Goal: Task Accomplishment & Management: Use online tool/utility

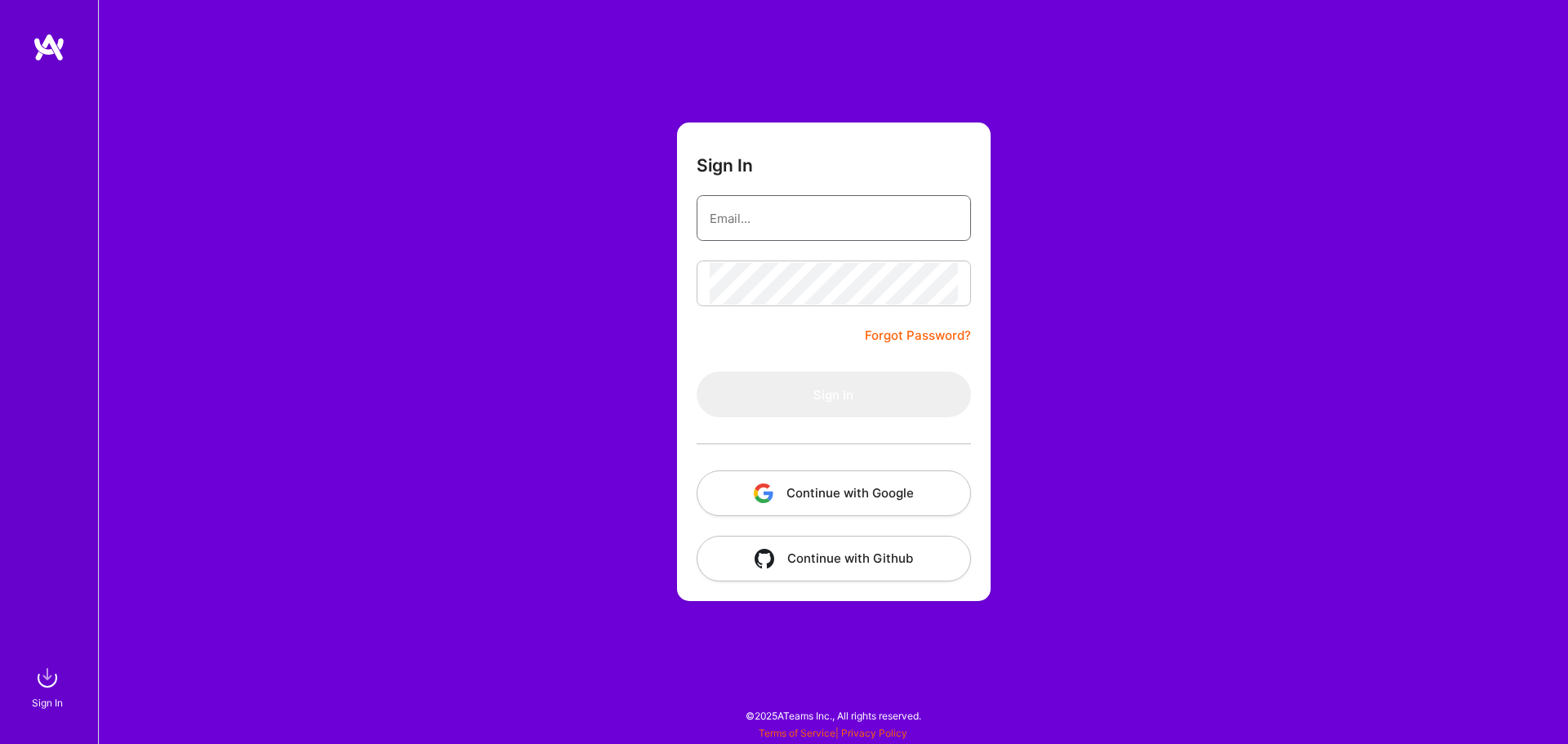
click at [871, 220] on input "email" at bounding box center [833, 218] width 248 height 42
type input "[EMAIL_ADDRESS][DOMAIN_NAME]"
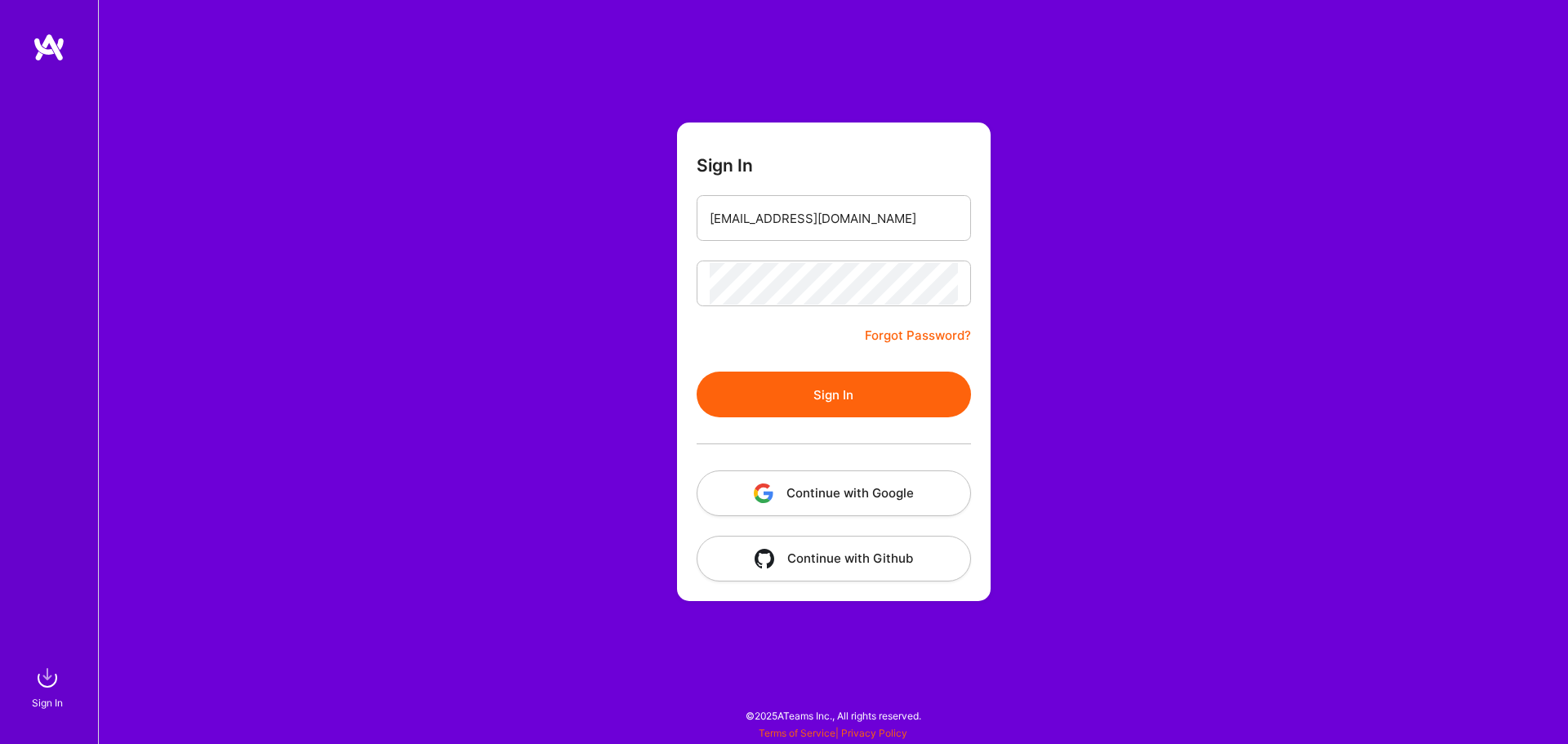
click at [912, 380] on button "Sign In" at bounding box center [834, 394] width 274 height 46
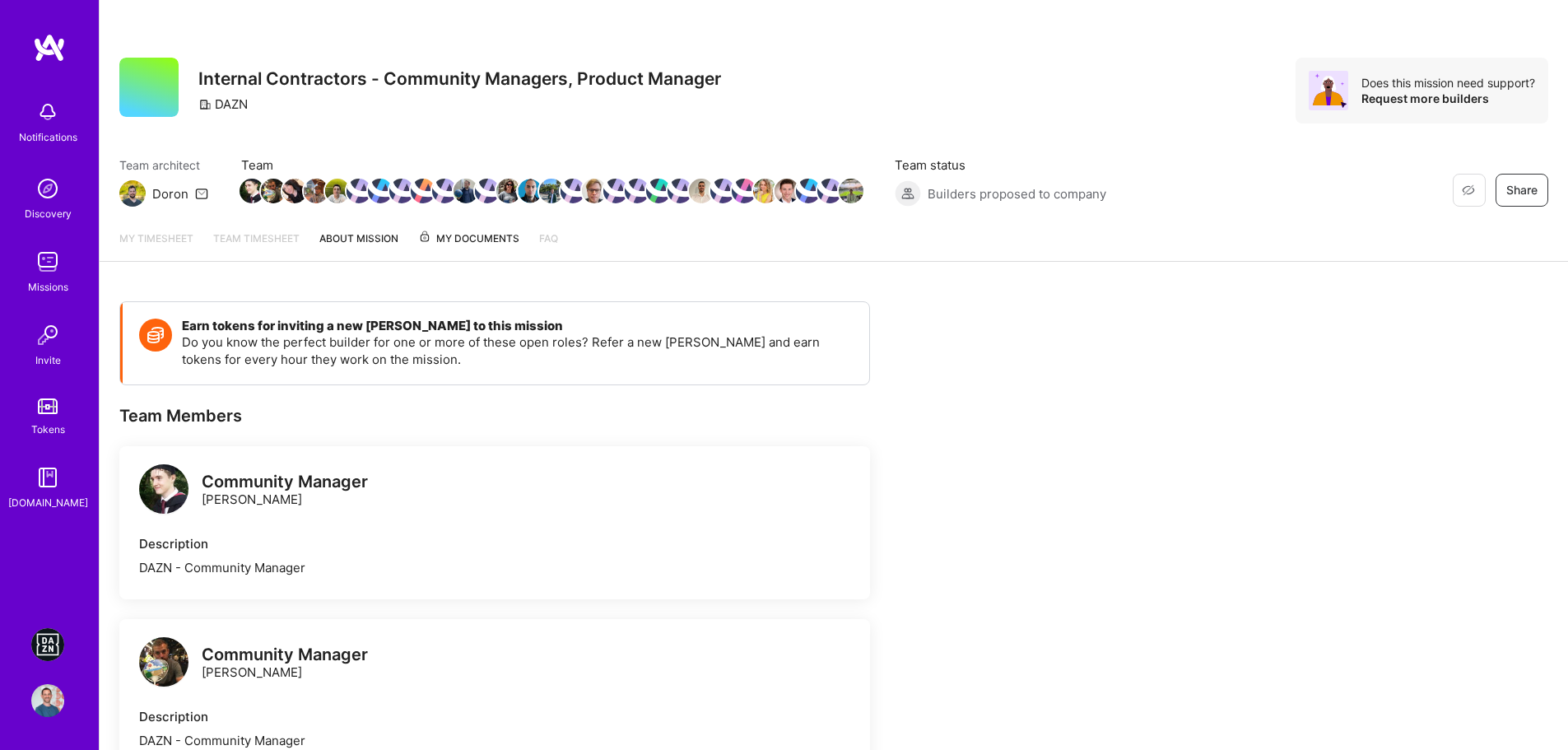
click at [43, 646] on img at bounding box center [48, 645] width 33 height 33
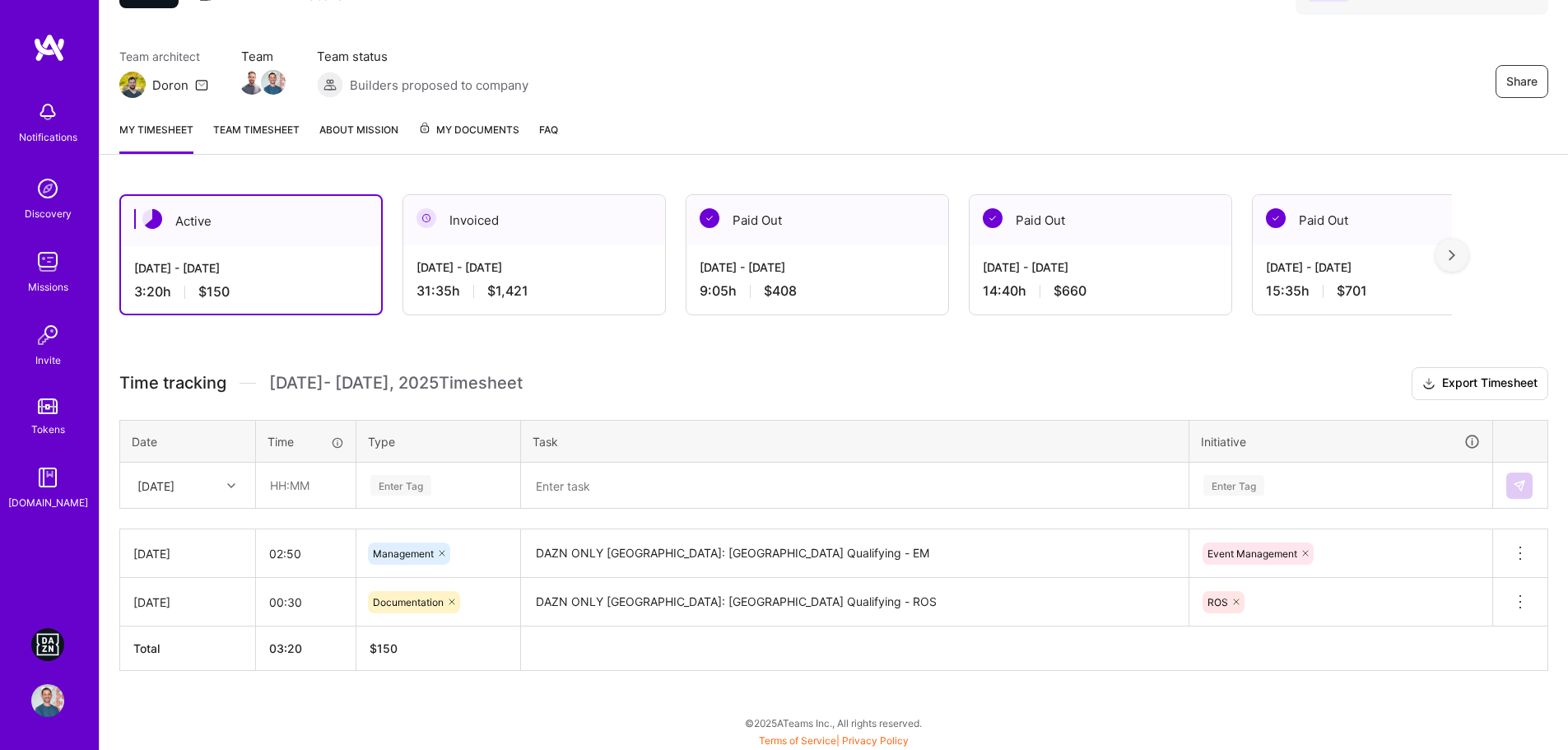
scroll to position [110, 0]
click at [285, 489] on input "text" at bounding box center [306, 484] width 98 height 43
type input "02:00"
click at [428, 495] on div "Enter Tag" at bounding box center [438, 484] width 162 height 43
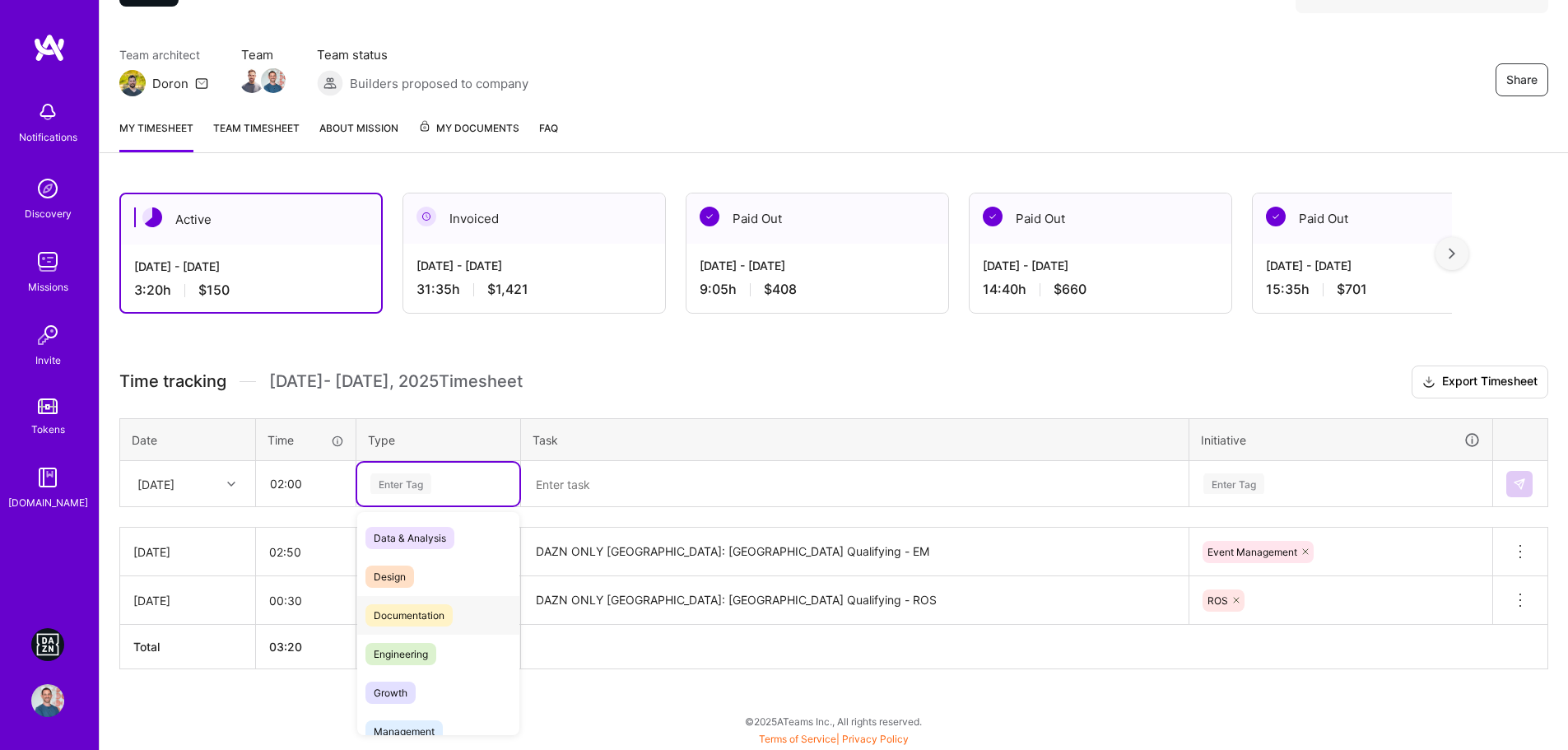
click at [427, 616] on span "Documentation" at bounding box center [408, 616] width 87 height 23
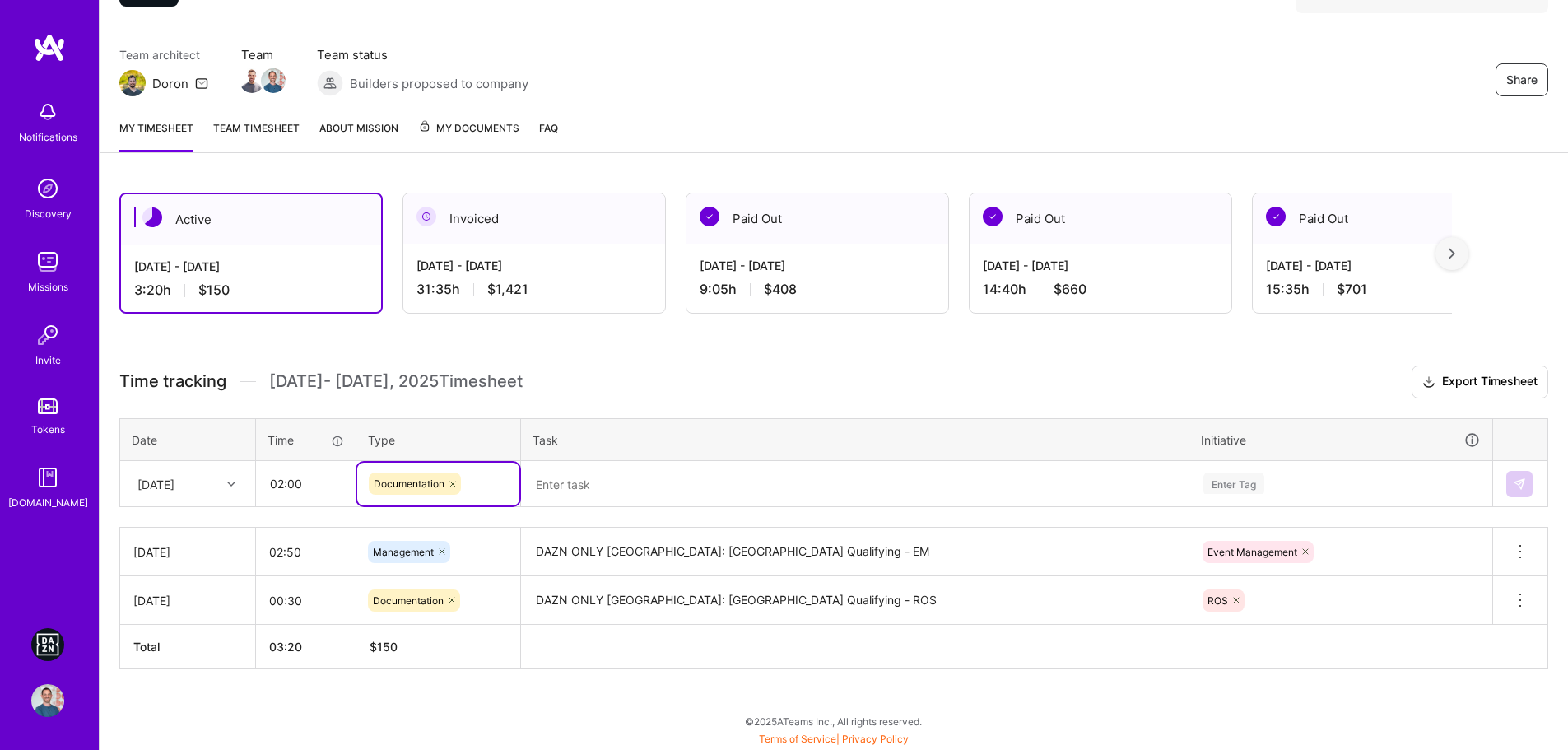
click at [652, 485] on textarea at bounding box center [855, 484] width 664 height 43
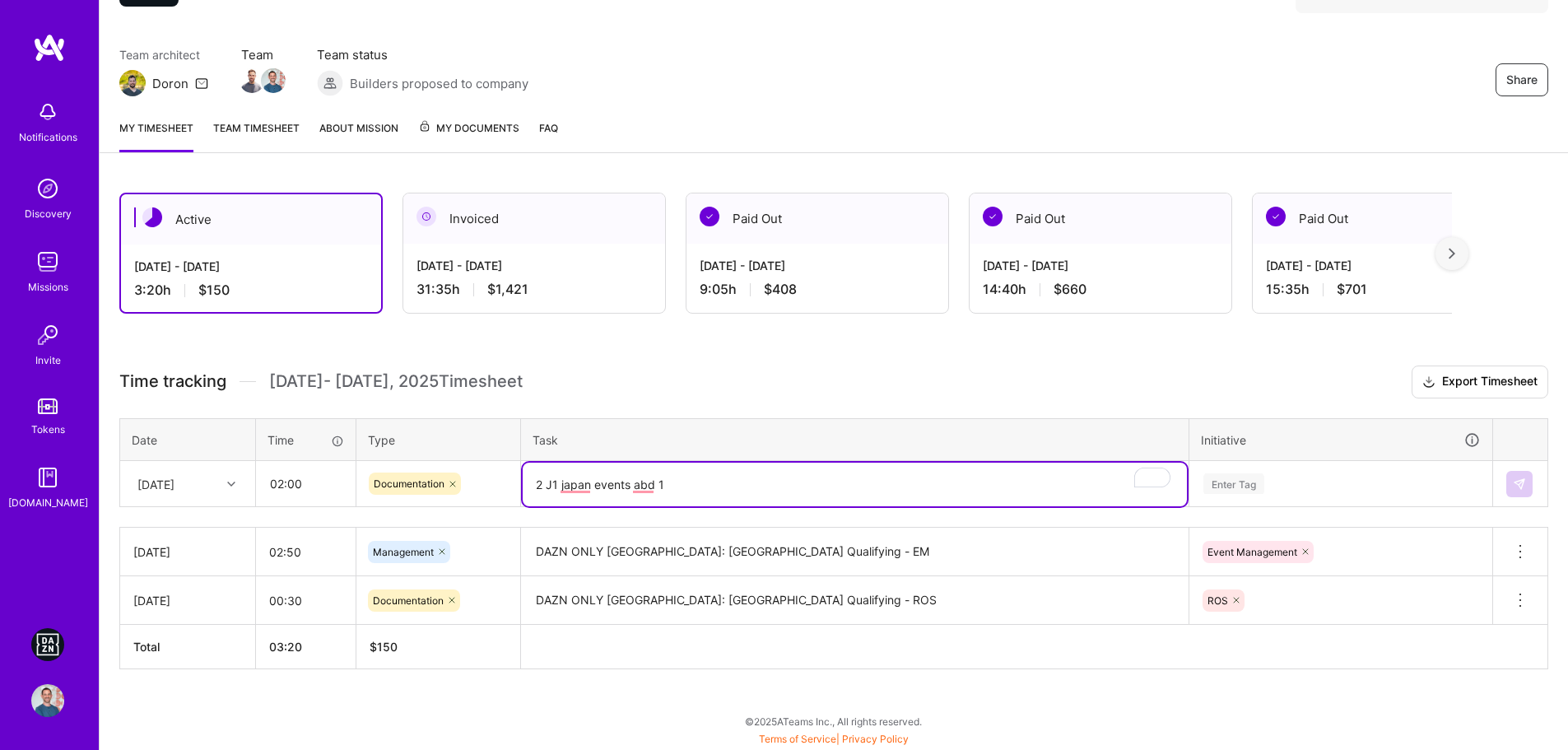
click at [565, 490] on textarea "2 J1 japan events abd 1" at bounding box center [855, 484] width 664 height 43
type textarea "2 J1 Japan events abd 1"
click at [734, 488] on textarea "2 J1 Japan events abd 1" at bounding box center [855, 484] width 664 height 43
